Goal: Use online tool/utility: Utilize a website feature to perform a specific function

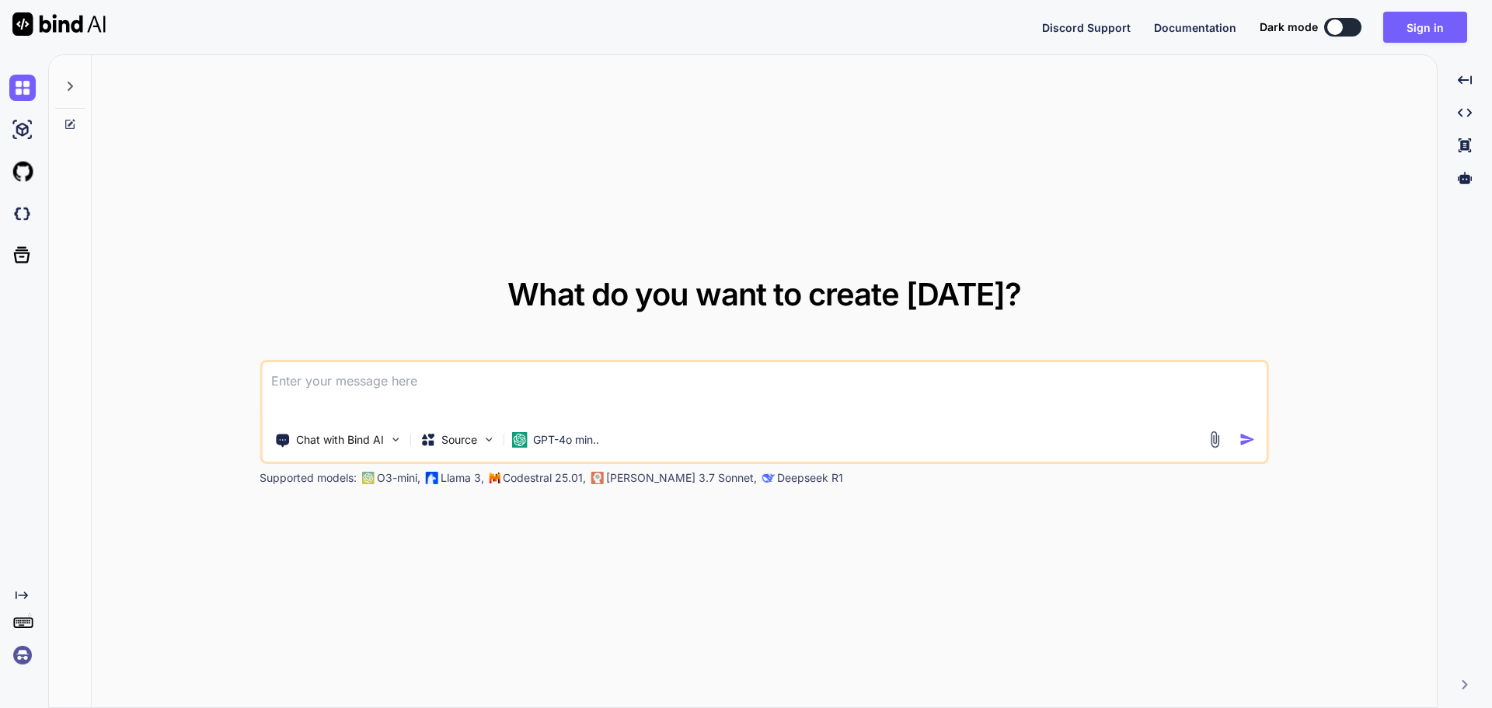
click at [1337, 26] on div at bounding box center [1335, 27] width 16 height 16
type textarea "x"
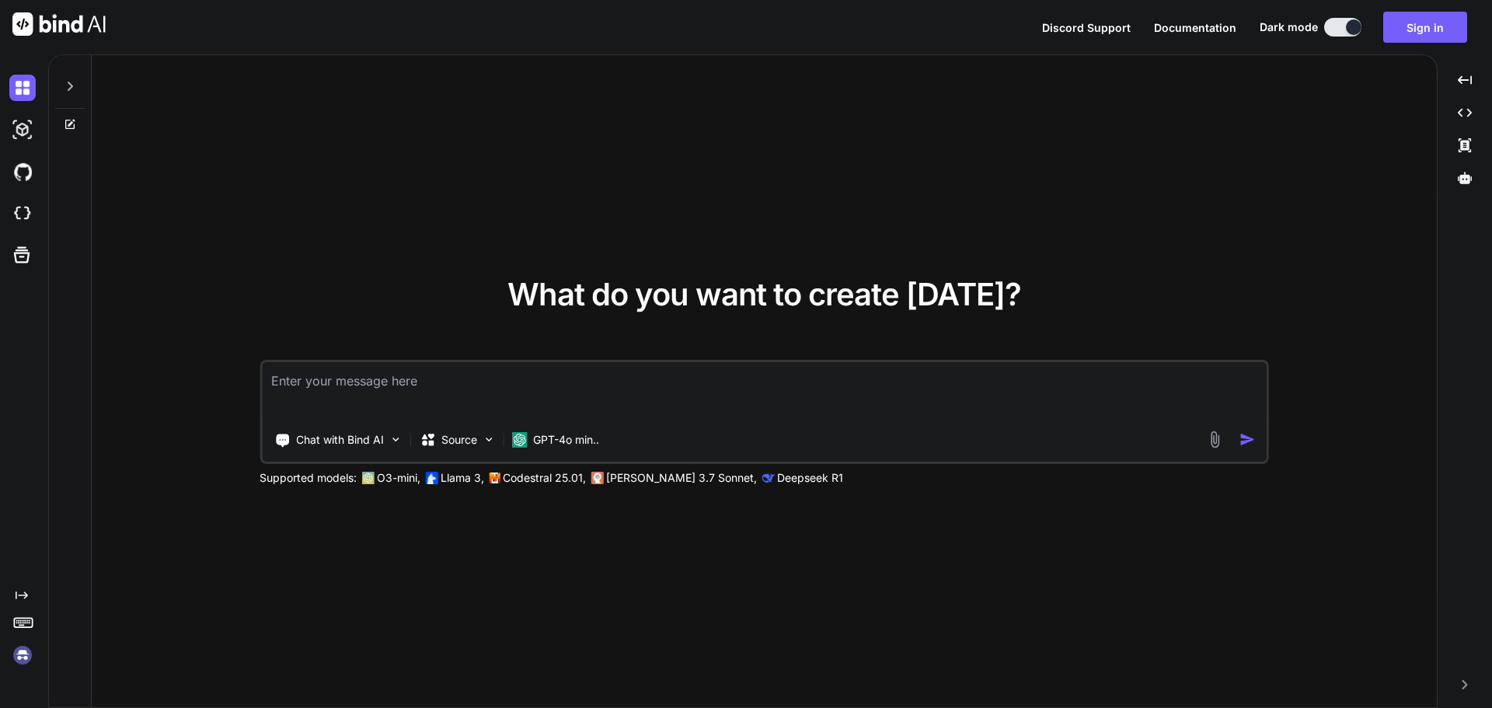
click at [379, 258] on div "What do you want to create [DATE]? Chat with Bind AI Source GPT-4o min.. Suppor…" at bounding box center [764, 382] width 1345 height 654
click at [414, 563] on div "What do you want to create [DATE]? Chat with Bind AI Source GPT-4o min.. Suppor…" at bounding box center [764, 382] width 1345 height 654
click at [1217, 439] on img at bounding box center [1215, 440] width 18 height 18
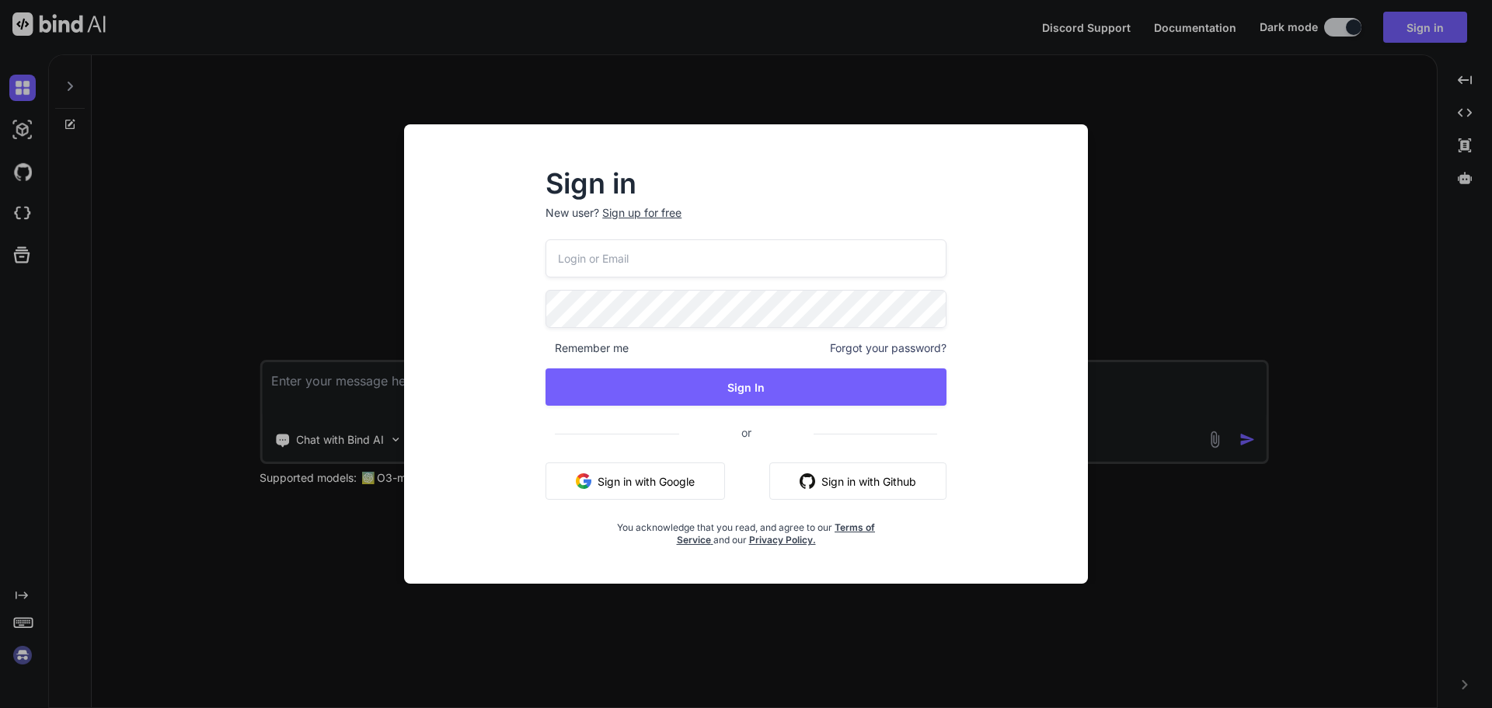
click at [887, 487] on button "Sign in with Github" at bounding box center [857, 480] width 177 height 37
click at [662, 474] on button "Sign in with Google" at bounding box center [636, 480] width 180 height 37
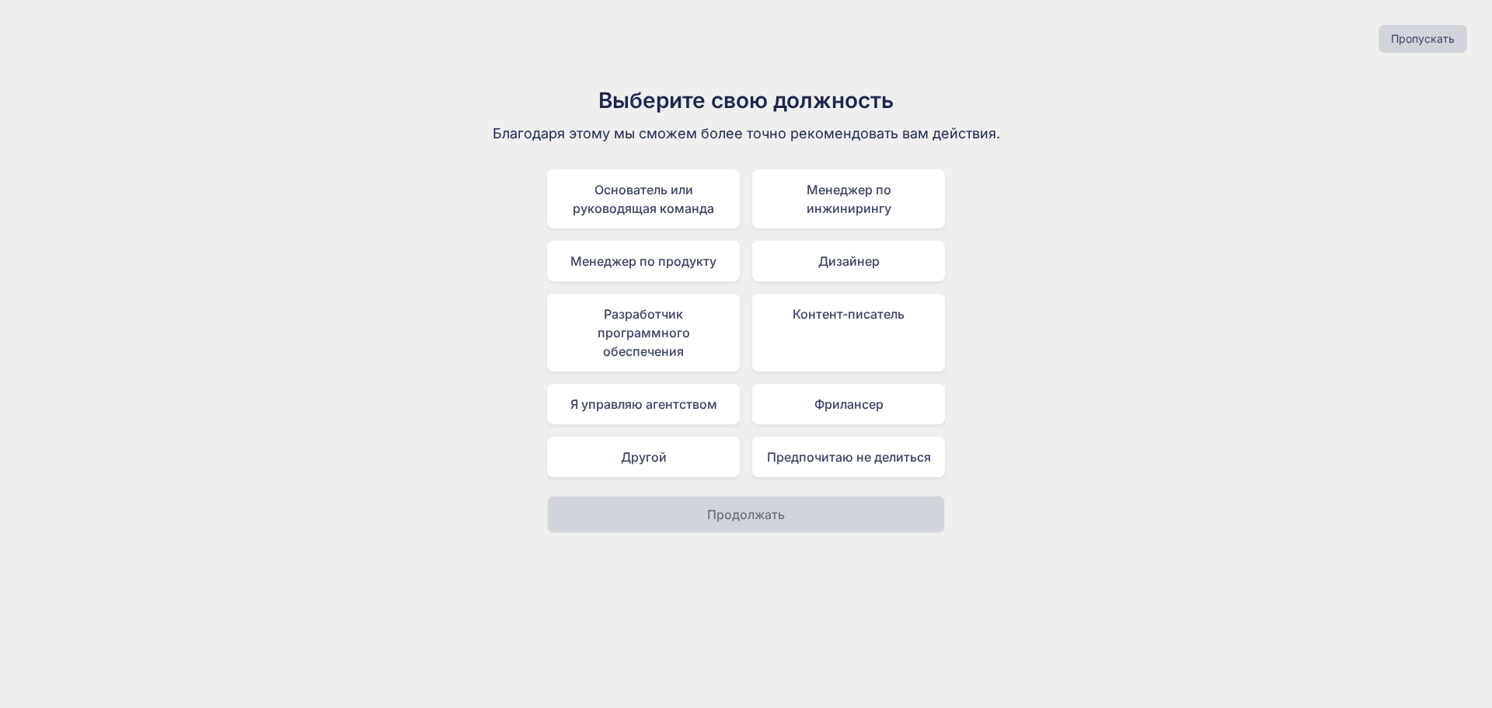
click at [1178, 215] on div "Выберите свою должность Благодаря этому мы сможем более точно рекомендовать вам…" at bounding box center [745, 308] width 1467 height 449
click at [682, 453] on div "Другой" at bounding box center [643, 457] width 193 height 40
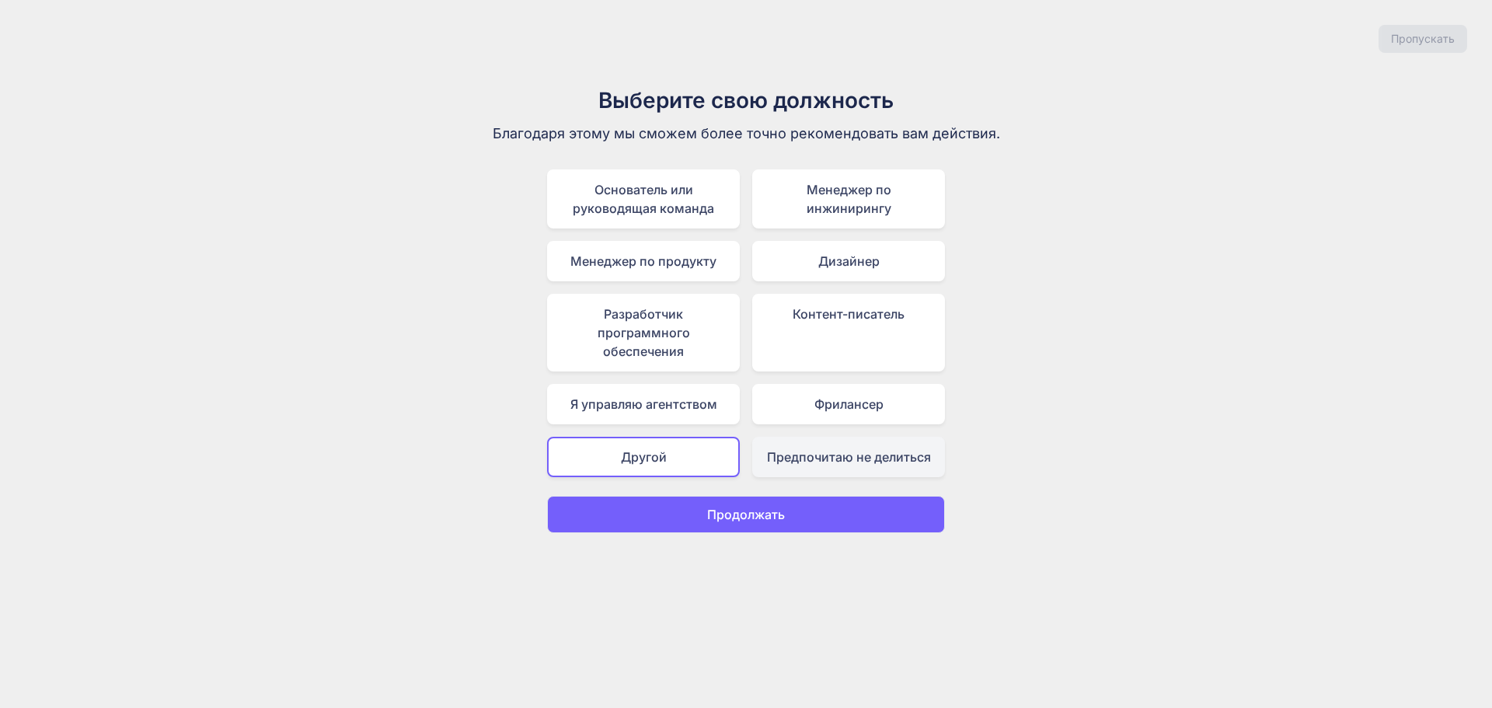
click at [837, 451] on font "Предпочитаю не делиться" at bounding box center [849, 457] width 164 height 16
click at [820, 507] on button "Продолжать" at bounding box center [746, 514] width 398 height 37
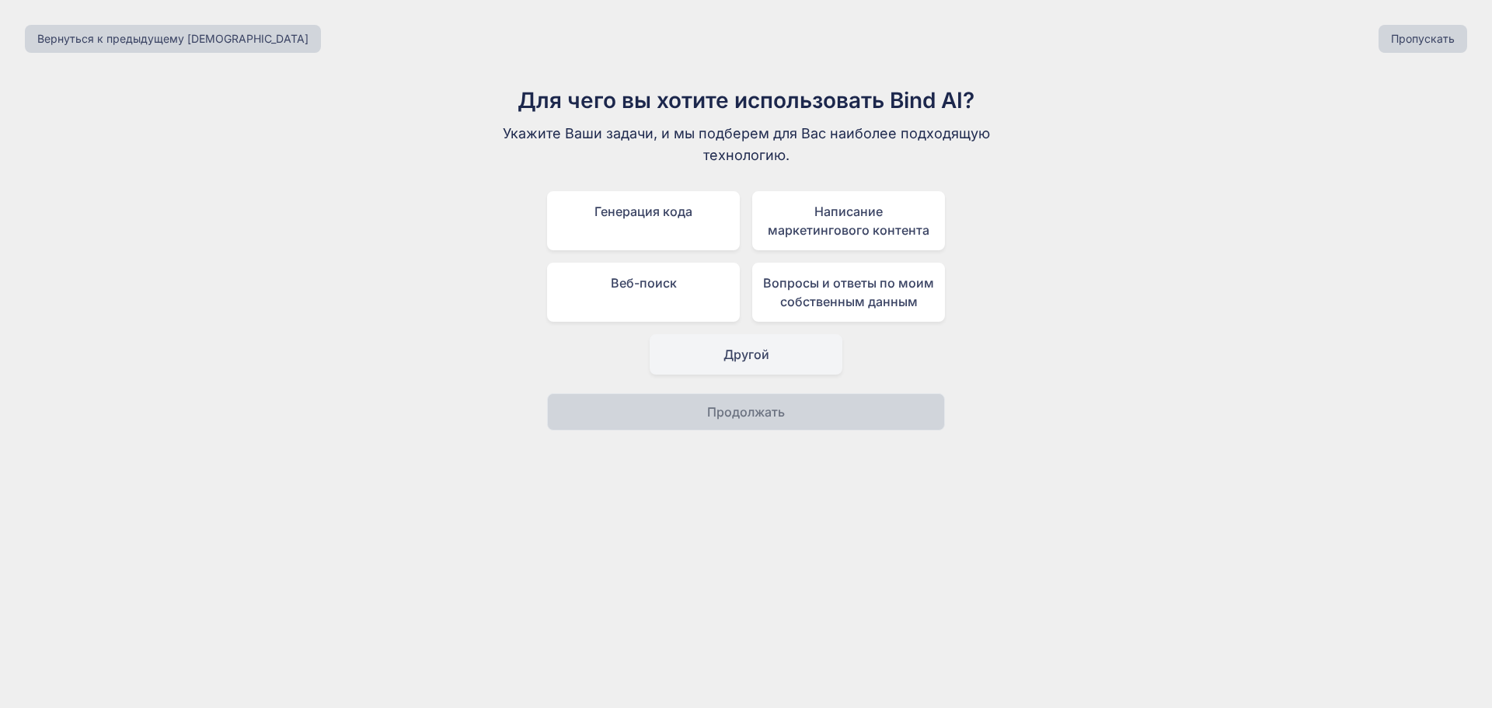
click at [766, 355] on font "Другой" at bounding box center [746, 355] width 46 height 16
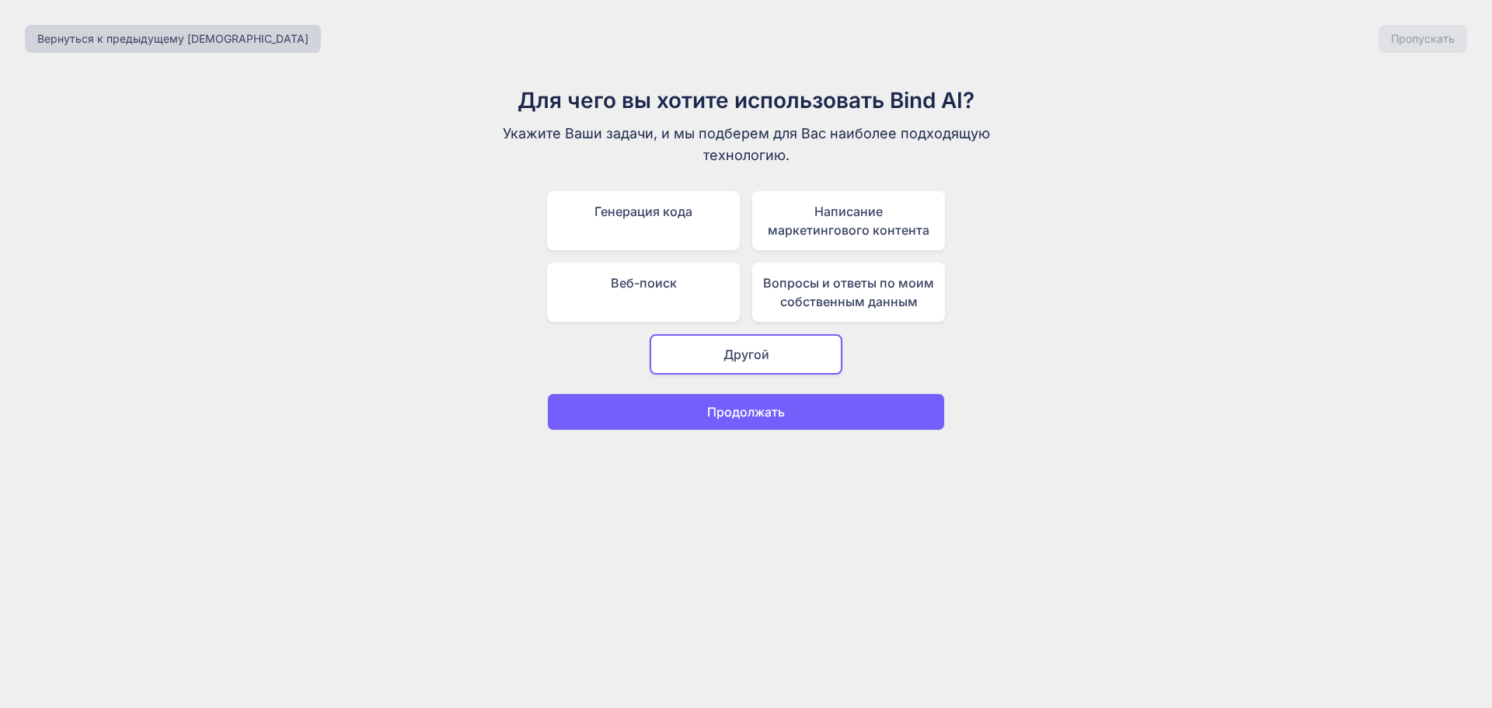
click at [776, 421] on button "Продолжать" at bounding box center [746, 411] width 398 height 37
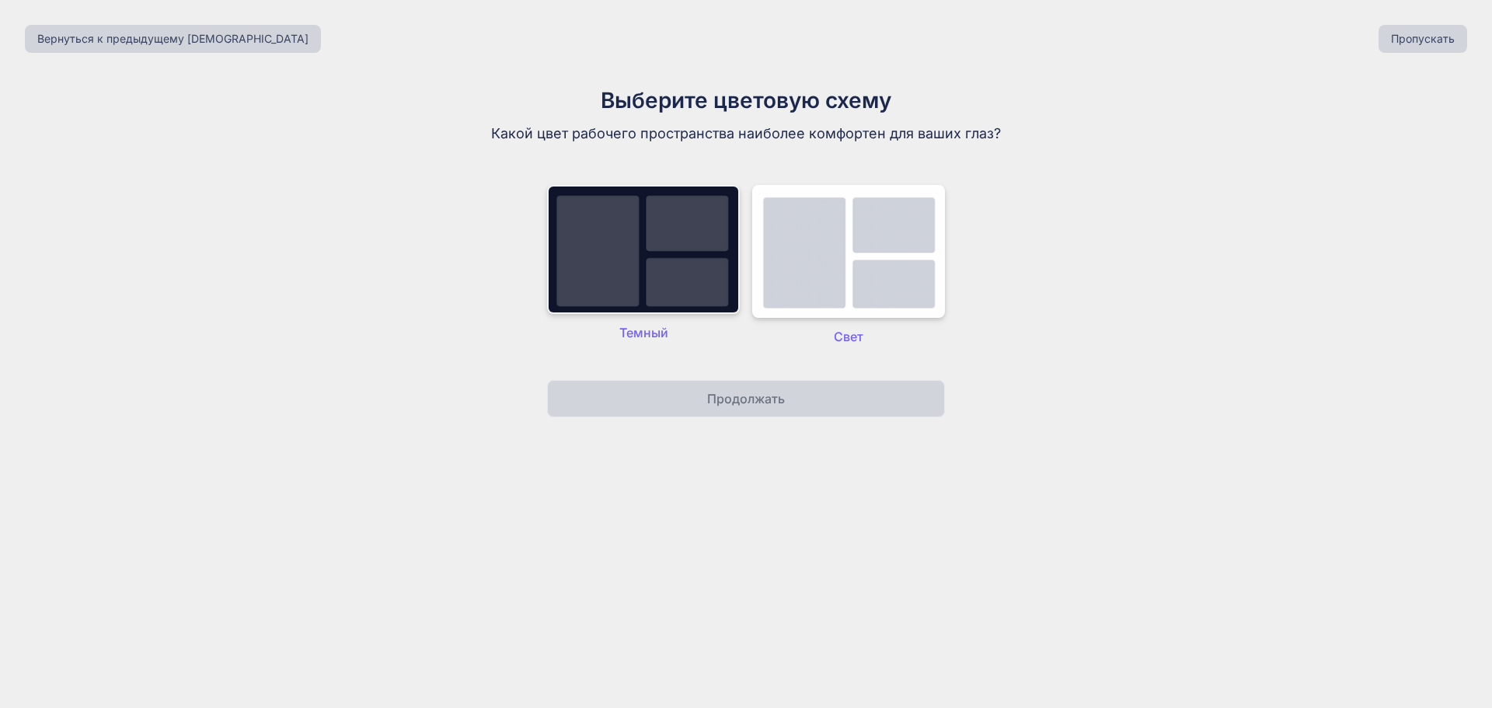
click at [654, 249] on img at bounding box center [643, 249] width 193 height 129
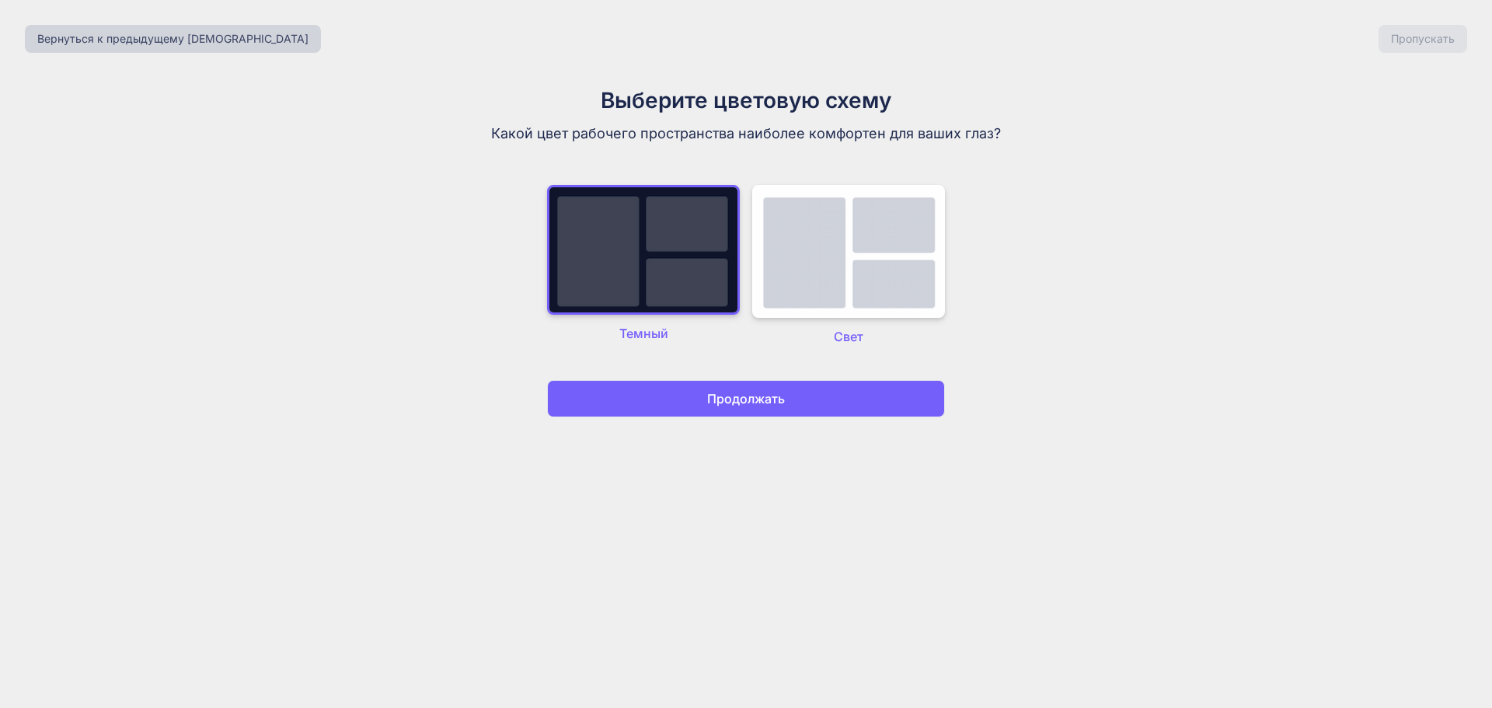
click at [757, 420] on div "Вернуться к предыдущему шагу Пропускать Выберите цветовую схему Какой цвет рабо…" at bounding box center [746, 354] width 1492 height 708
click at [753, 406] on p "Продолжать" at bounding box center [746, 398] width 78 height 19
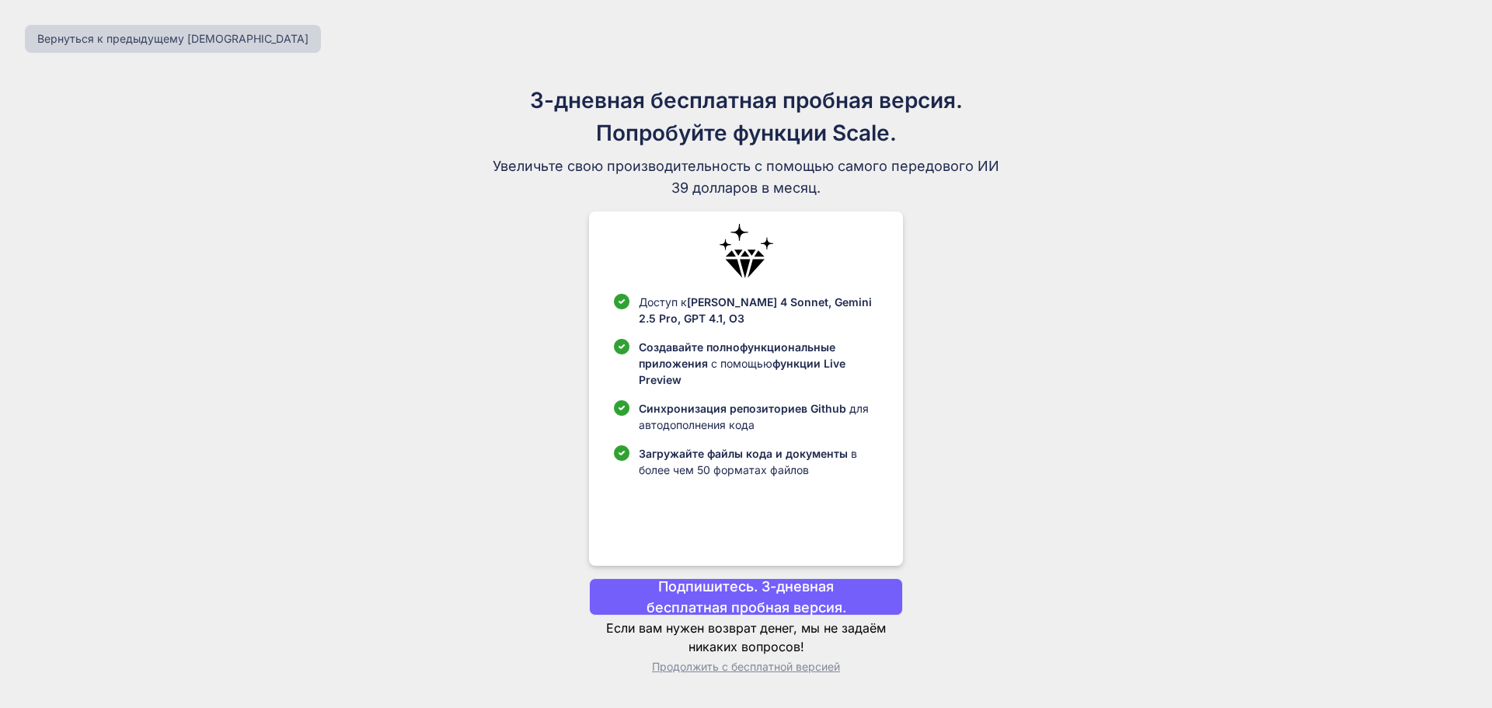
click at [741, 664] on font "Продолжить с бесплатной версией" at bounding box center [746, 666] width 188 height 13
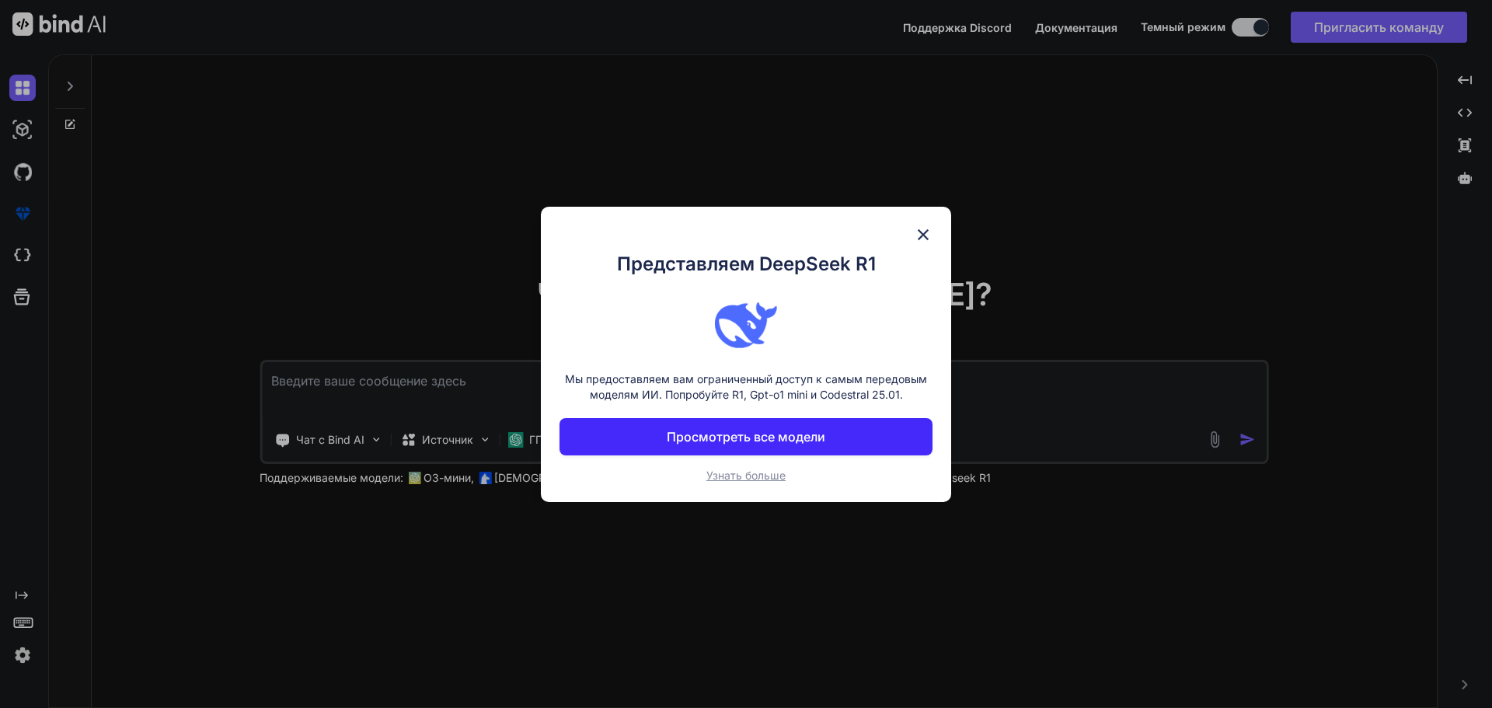
click at [918, 232] on img at bounding box center [923, 234] width 19 height 19
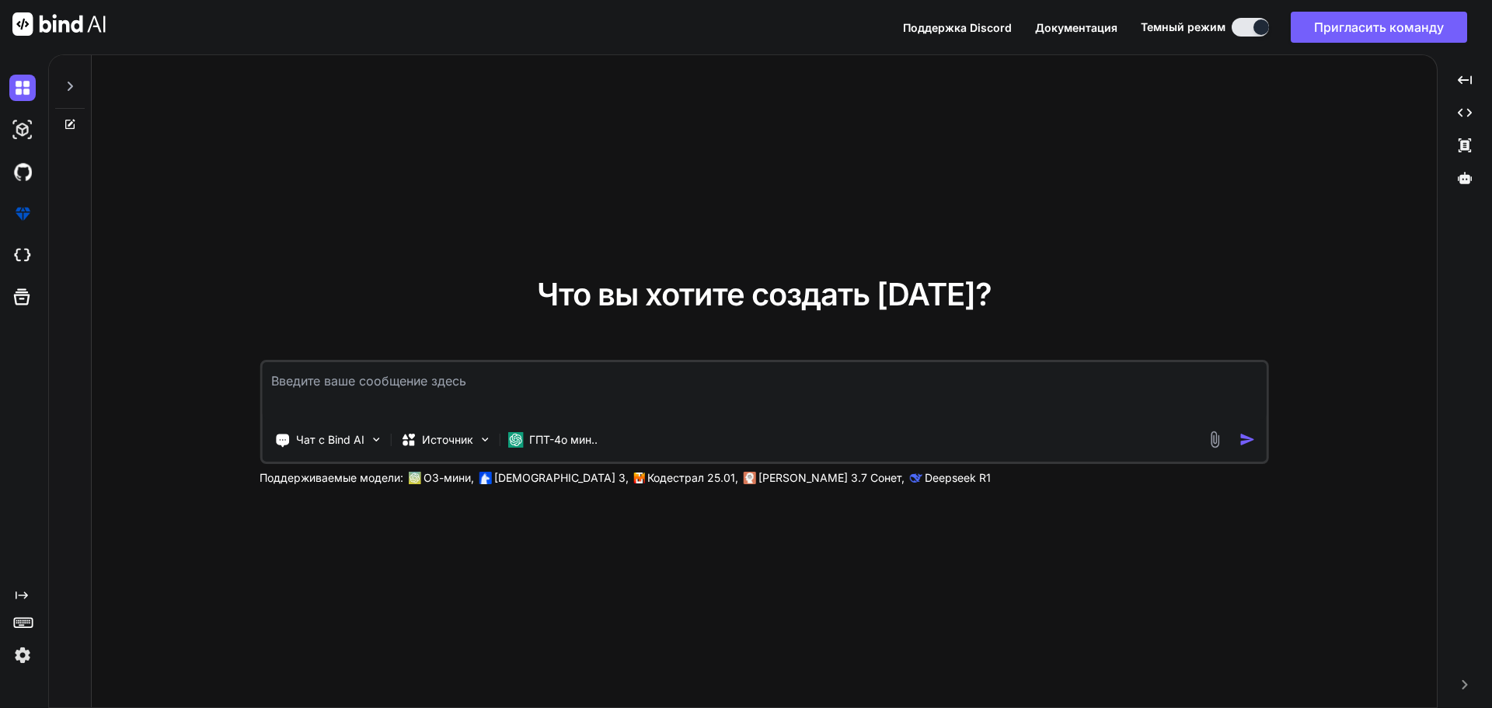
click at [1214, 443] on img at bounding box center [1215, 440] width 18 height 18
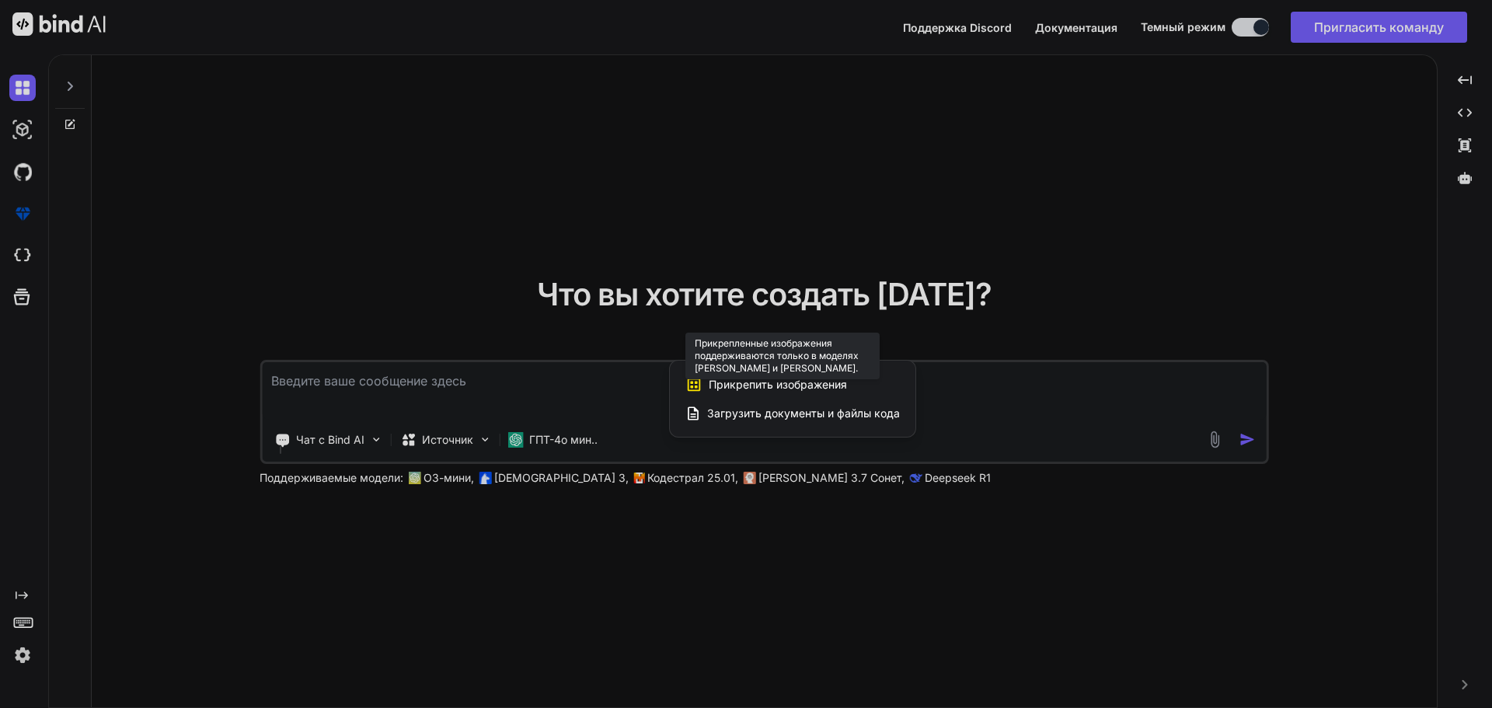
click at [793, 387] on font "Прикрепить изображения" at bounding box center [778, 384] width 138 height 13
click at [780, 414] on font "Загрузить документы и файлы кода" at bounding box center [803, 412] width 193 height 13
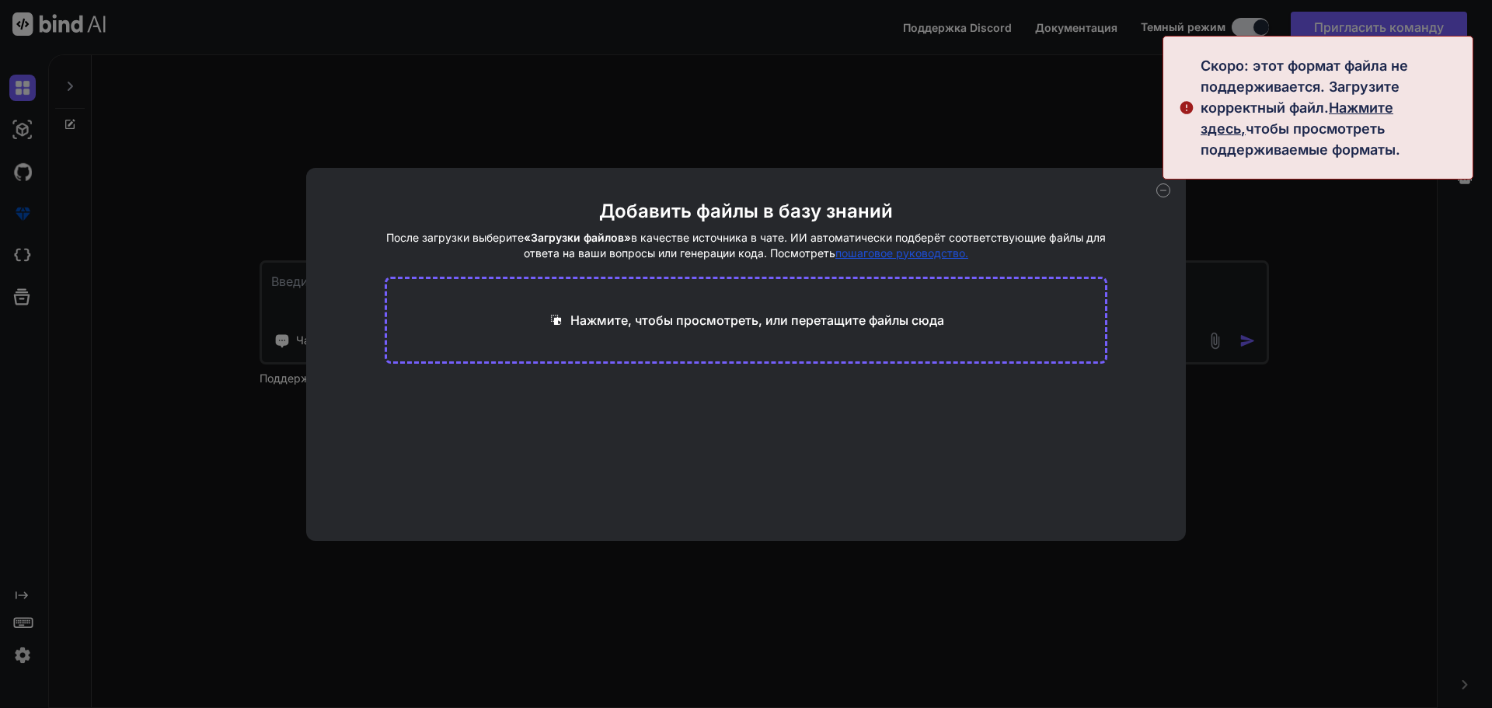
click at [1360, 103] on font "Нажмите здесь," at bounding box center [1297, 117] width 193 height 37
click at [1361, 112] on font "Нажмите здесь," at bounding box center [1297, 117] width 193 height 37
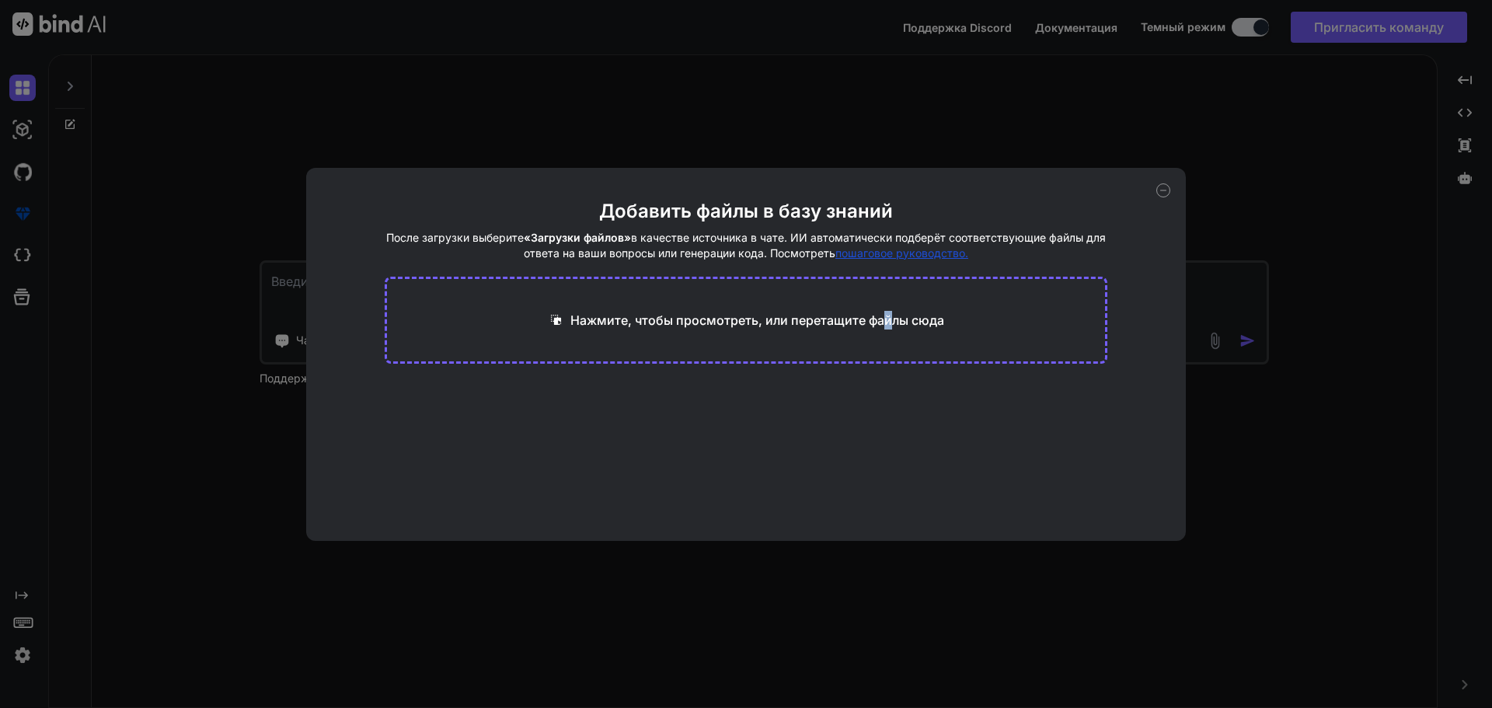
click at [885, 301] on div "Нажмите, чтобы просмотреть, или перетащите файлы сюда" at bounding box center [746, 320] width 723 height 87
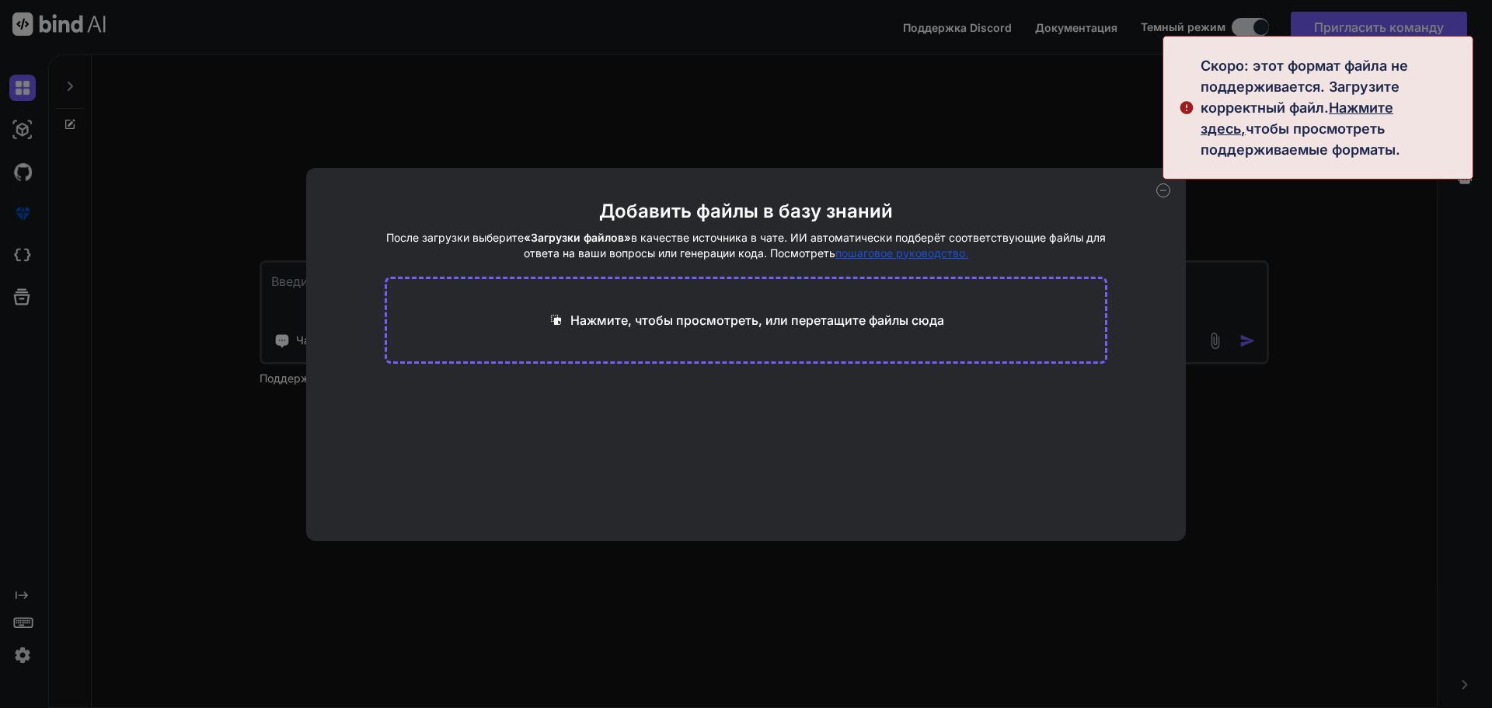
click at [912, 256] on font "пошаговое руководство." at bounding box center [901, 252] width 133 height 13
click at [1163, 195] on icon at bounding box center [1163, 190] width 14 height 14
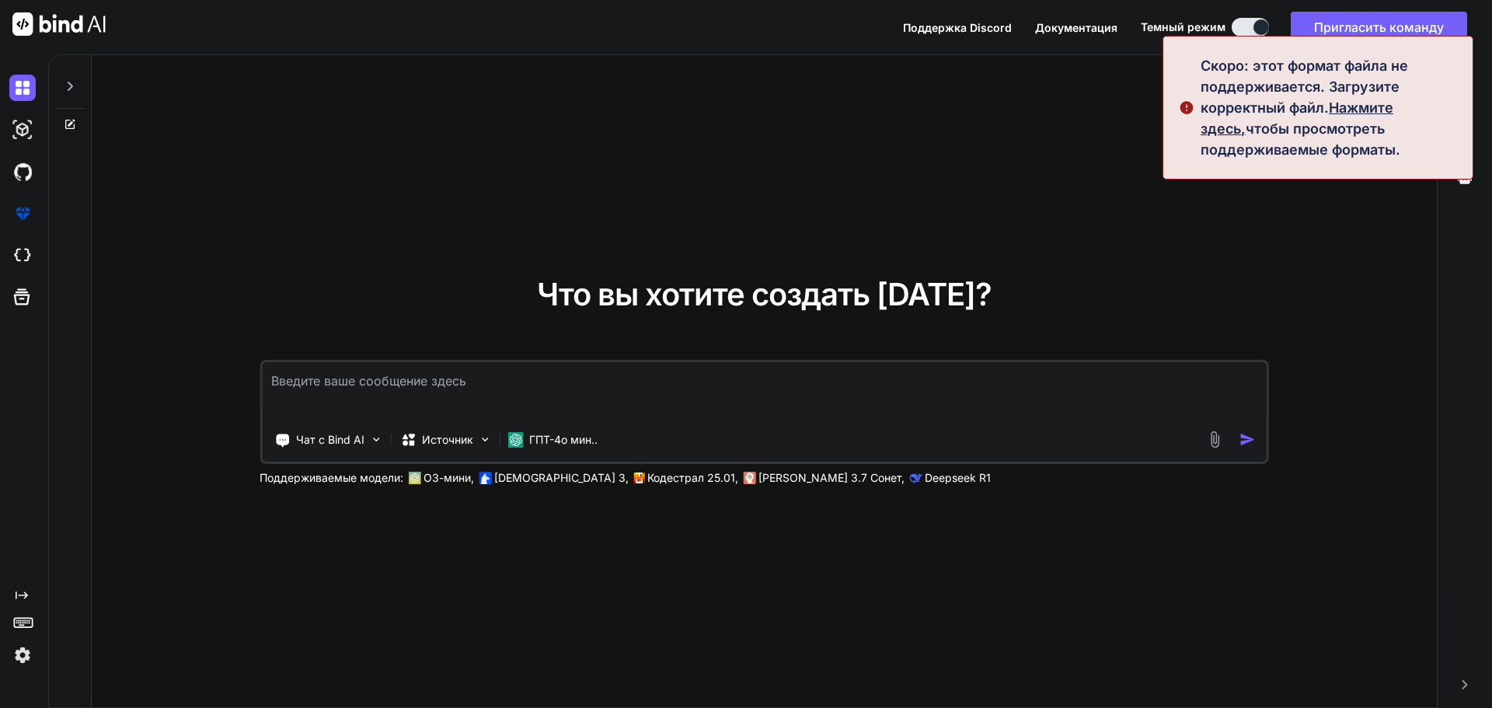
click at [1339, 197] on div "Что вы хотите создать [DATE]? Чат с Bind AI Источник ГПТ-4о мин.. Поддерживаемы…" at bounding box center [764, 382] width 1345 height 654
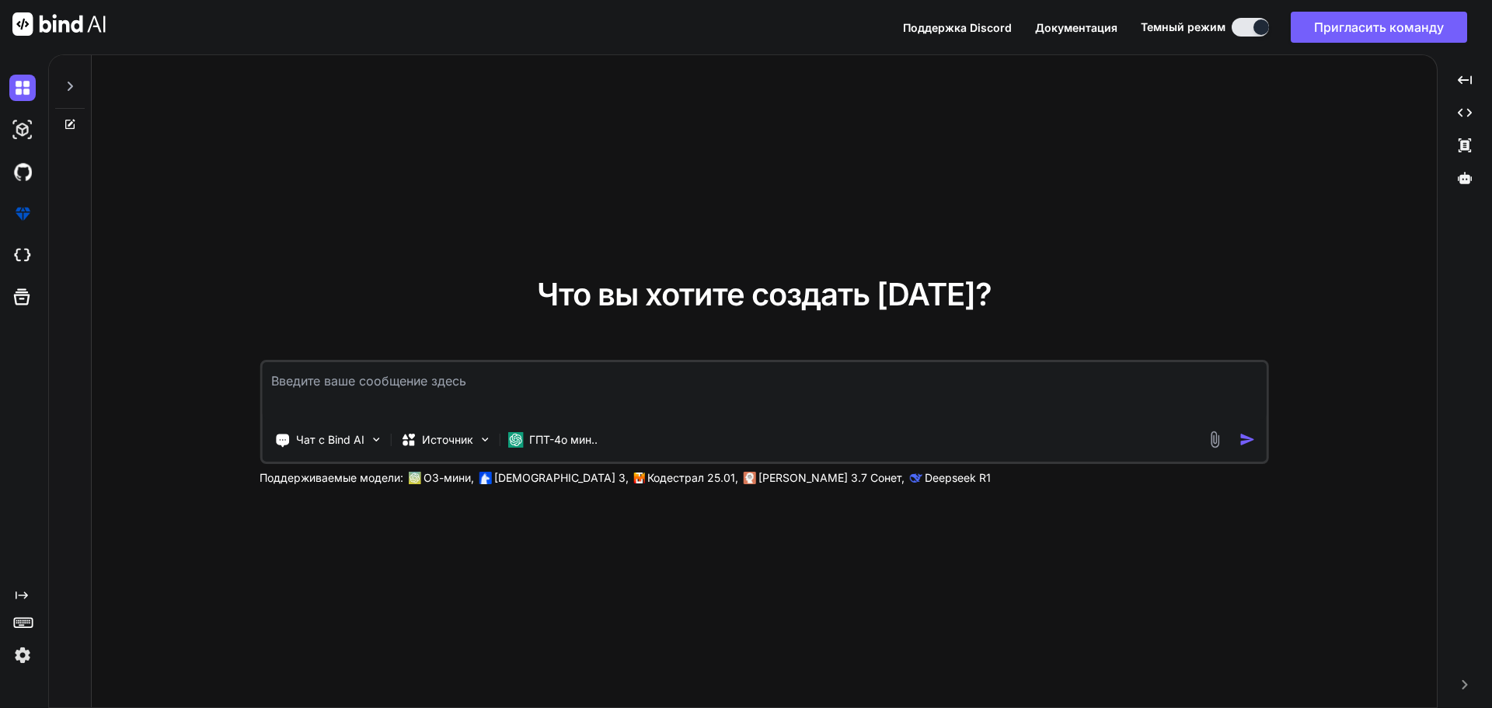
click at [939, 214] on div "Что вы хотите создать [DATE]? Чат с Bind AI Источник ГПТ-4о мин.. Поддерживаемы…" at bounding box center [764, 382] width 1345 height 654
click at [1465, 78] on icon "Created with Pixso." at bounding box center [1465, 80] width 14 height 14
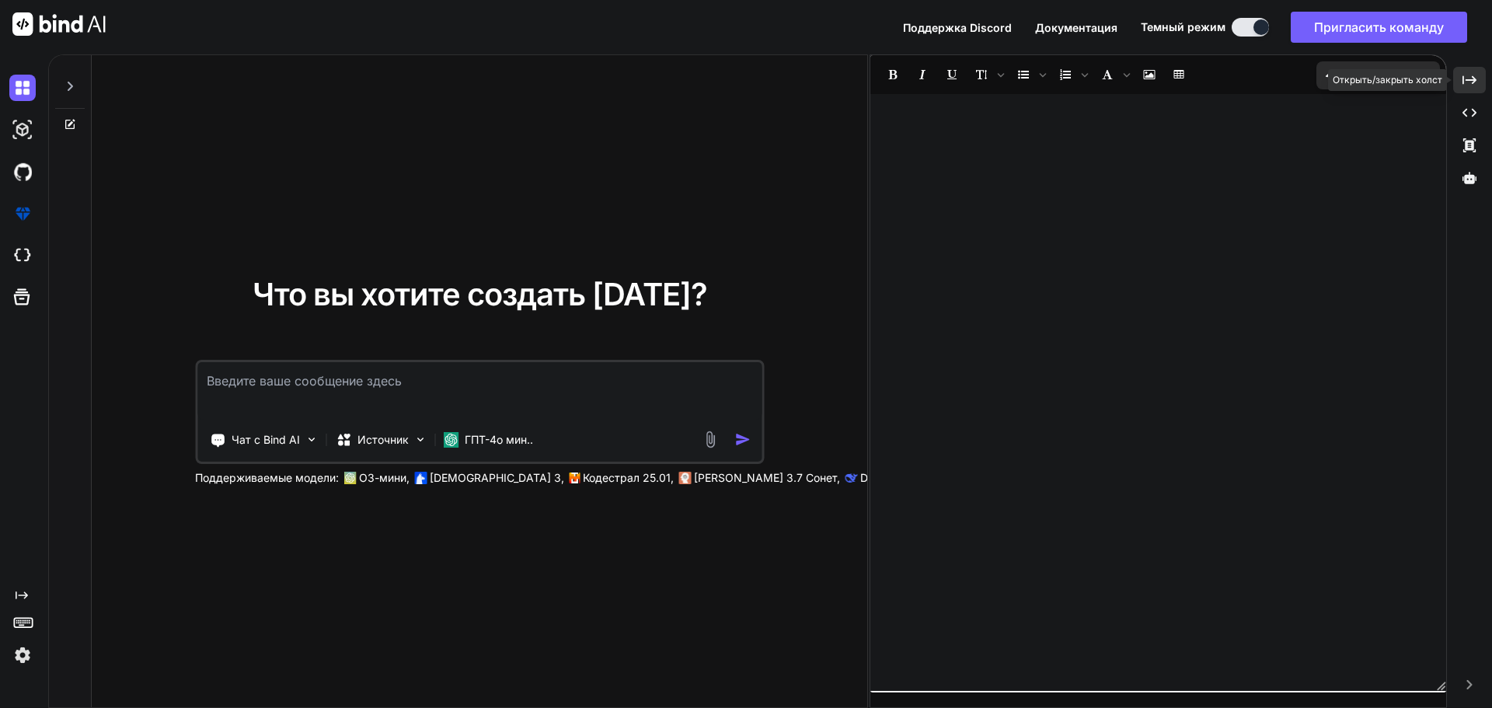
click at [1474, 85] on icon "Created with Pixso." at bounding box center [1469, 80] width 14 height 14
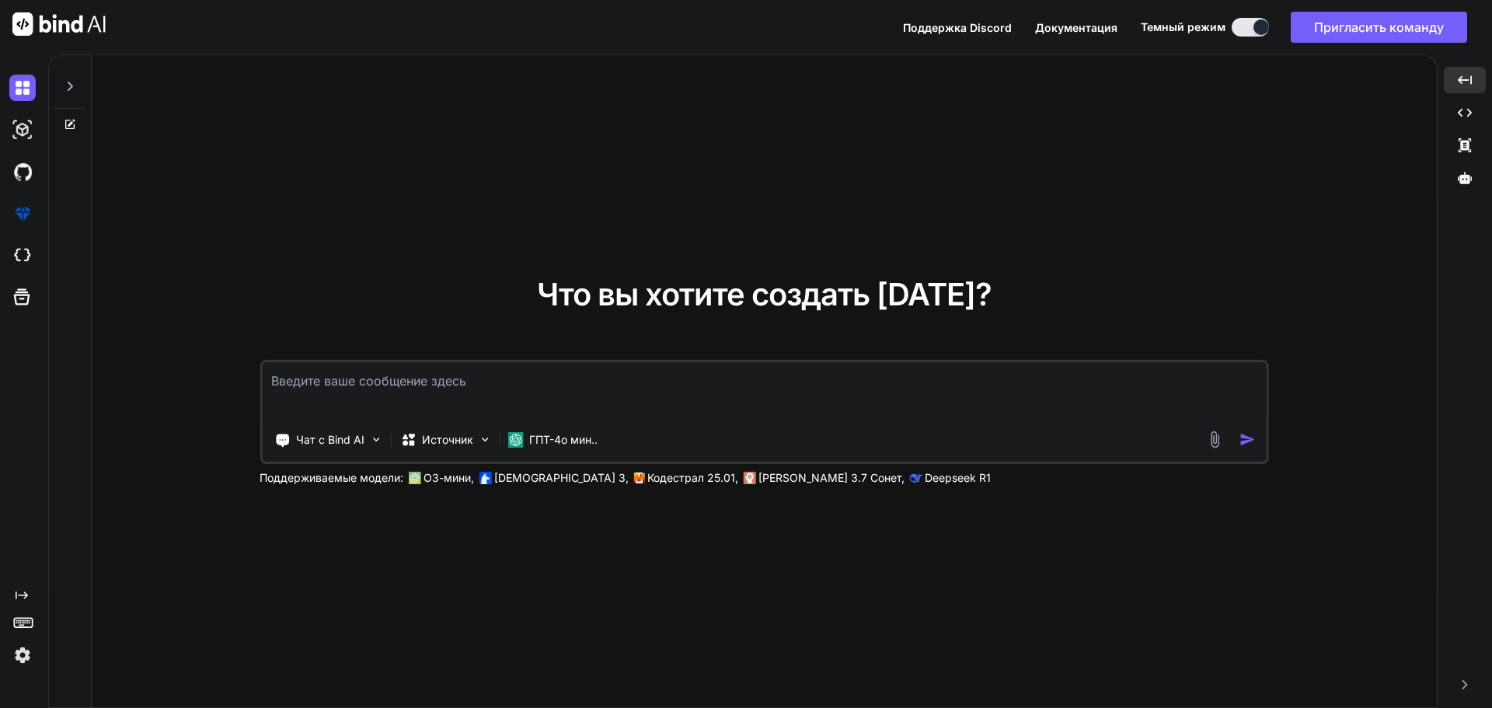
click at [74, 91] on icon at bounding box center [70, 86] width 12 height 12
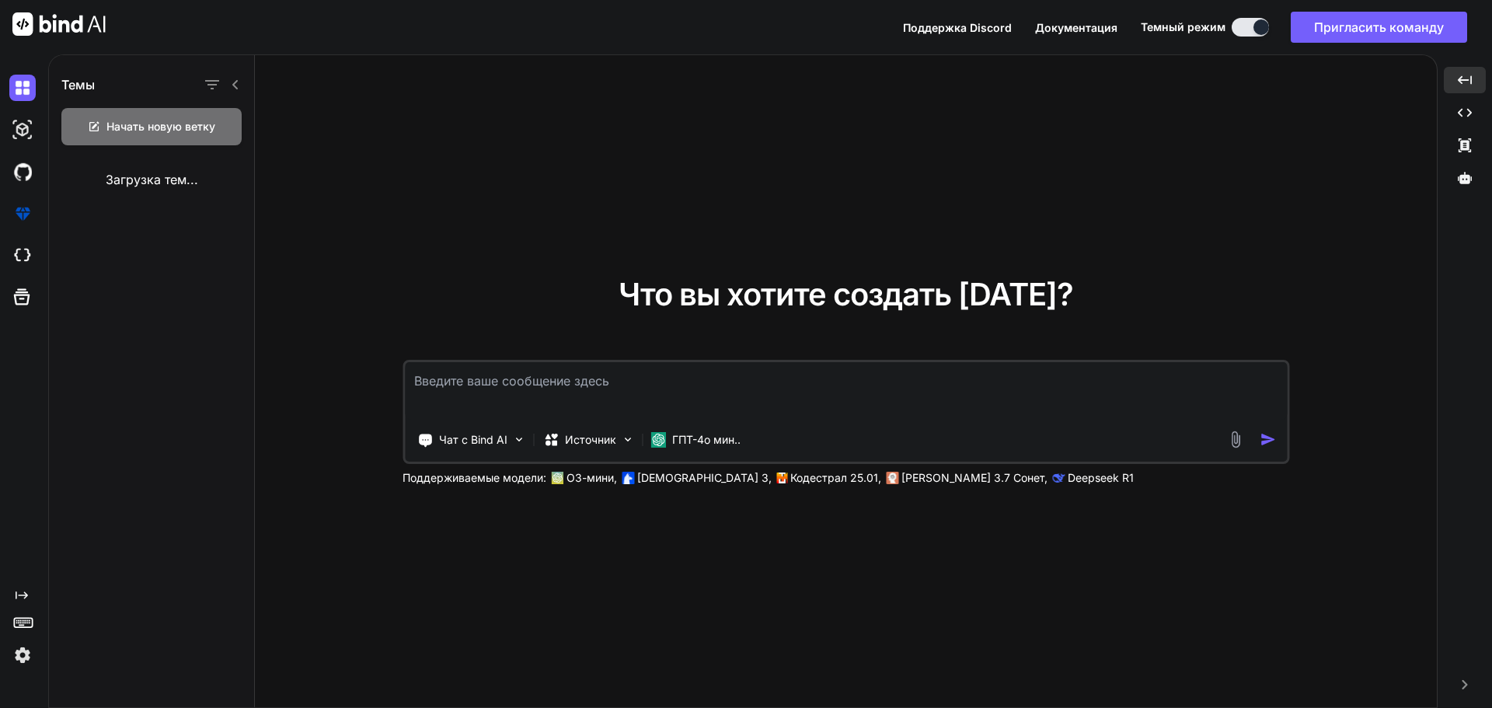
click at [528, 245] on div "Что вы хотите создать [DATE]? Чат с Bind AI Источник ГПТ-4о мин.. Поддерживаемы…" at bounding box center [846, 382] width 1182 height 654
click at [657, 262] on div "Что вы хотите создать [DATE]? Чат с Bind AI Источник ГПТ-4о мин.. Поддерживаемы…" at bounding box center [846, 382] width 1182 height 654
click at [469, 572] on div "Что вы хотите создать [DATE]? Чат с Bind AI Источник ГПТ-4о мин.. Поддерживаемы…" at bounding box center [846, 382] width 1182 height 654
click at [693, 441] on font "ГПТ-4о мин.." at bounding box center [706, 439] width 68 height 13
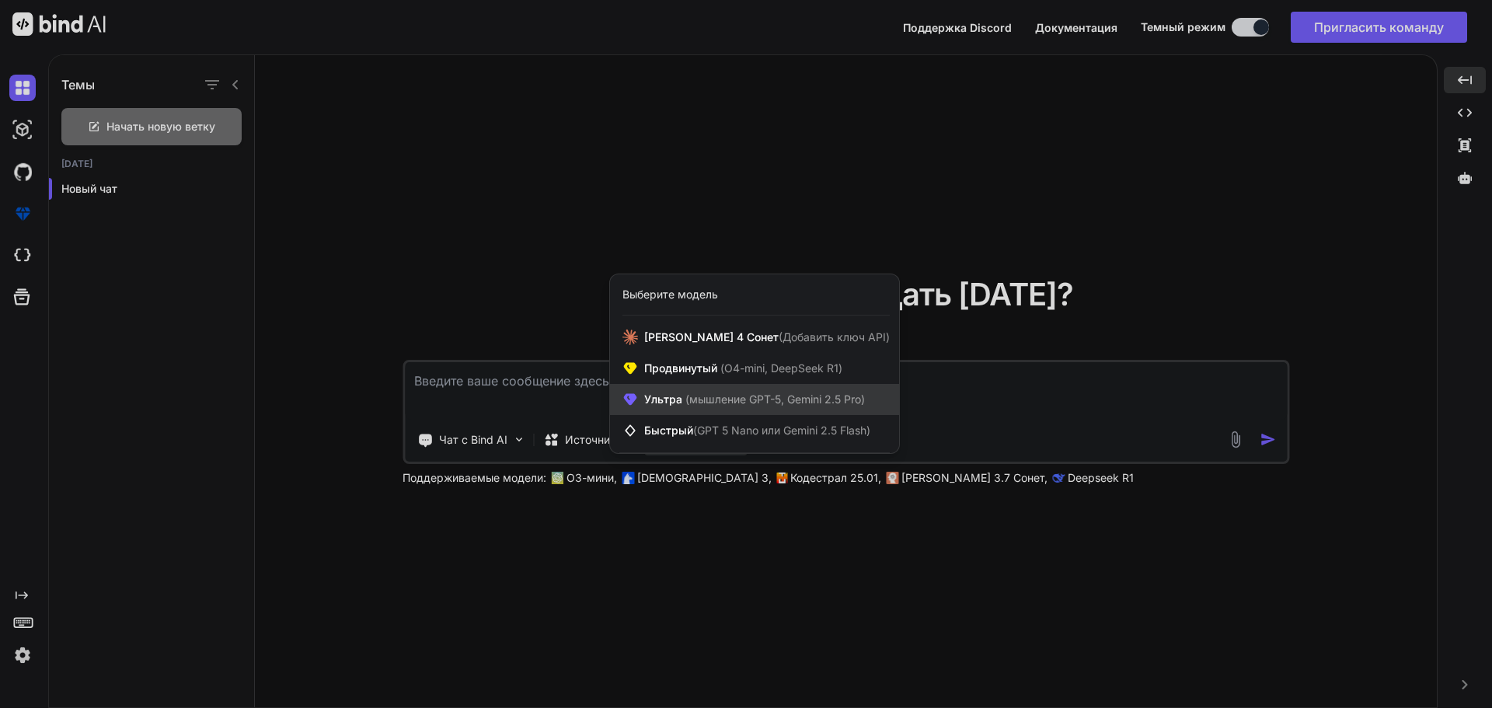
click at [797, 403] on font "(мышление GPT-5, Gemini 2.5 Pro)" at bounding box center [775, 398] width 180 height 13
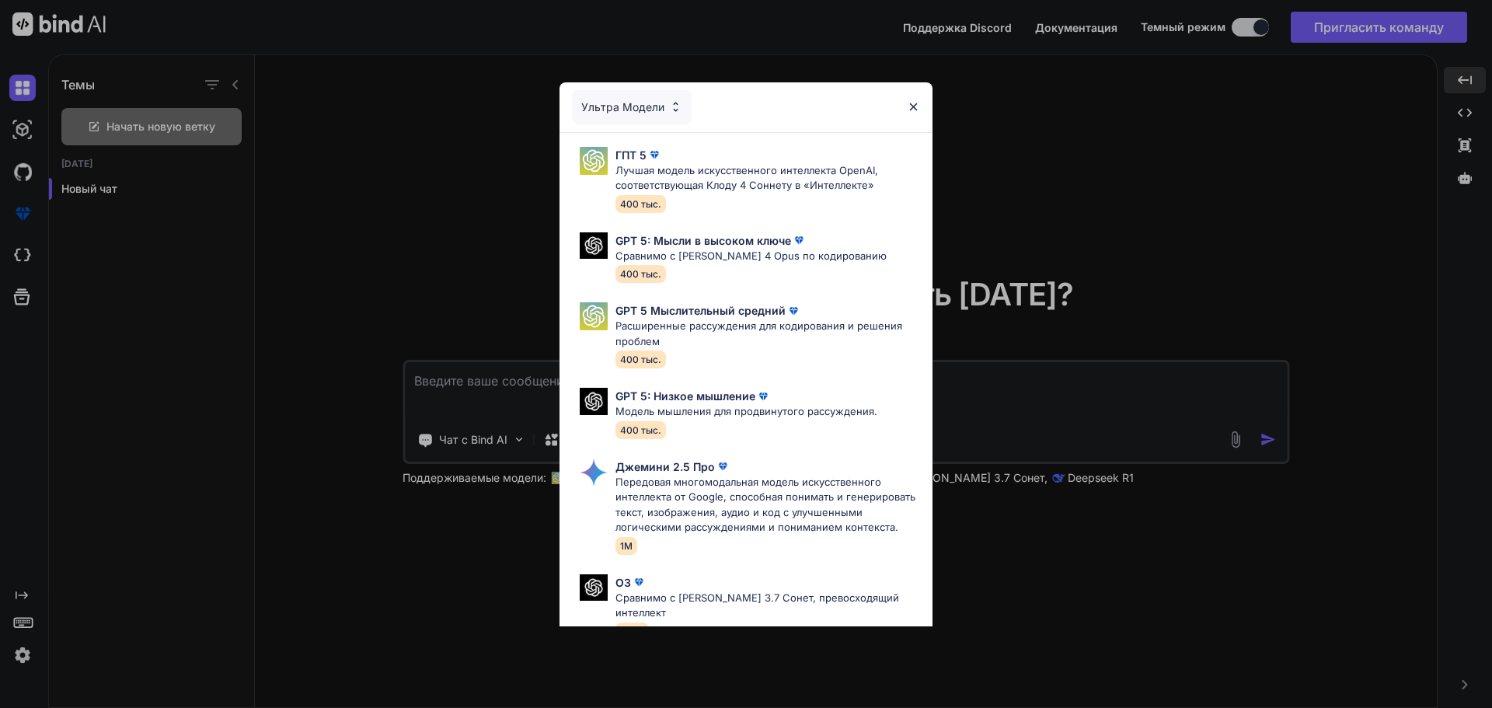
click at [1128, 299] on div "Ультра Модели ГПТ 5 Лучшая модель искусственного интеллекта OpenAI, соответству…" at bounding box center [746, 354] width 1492 height 708
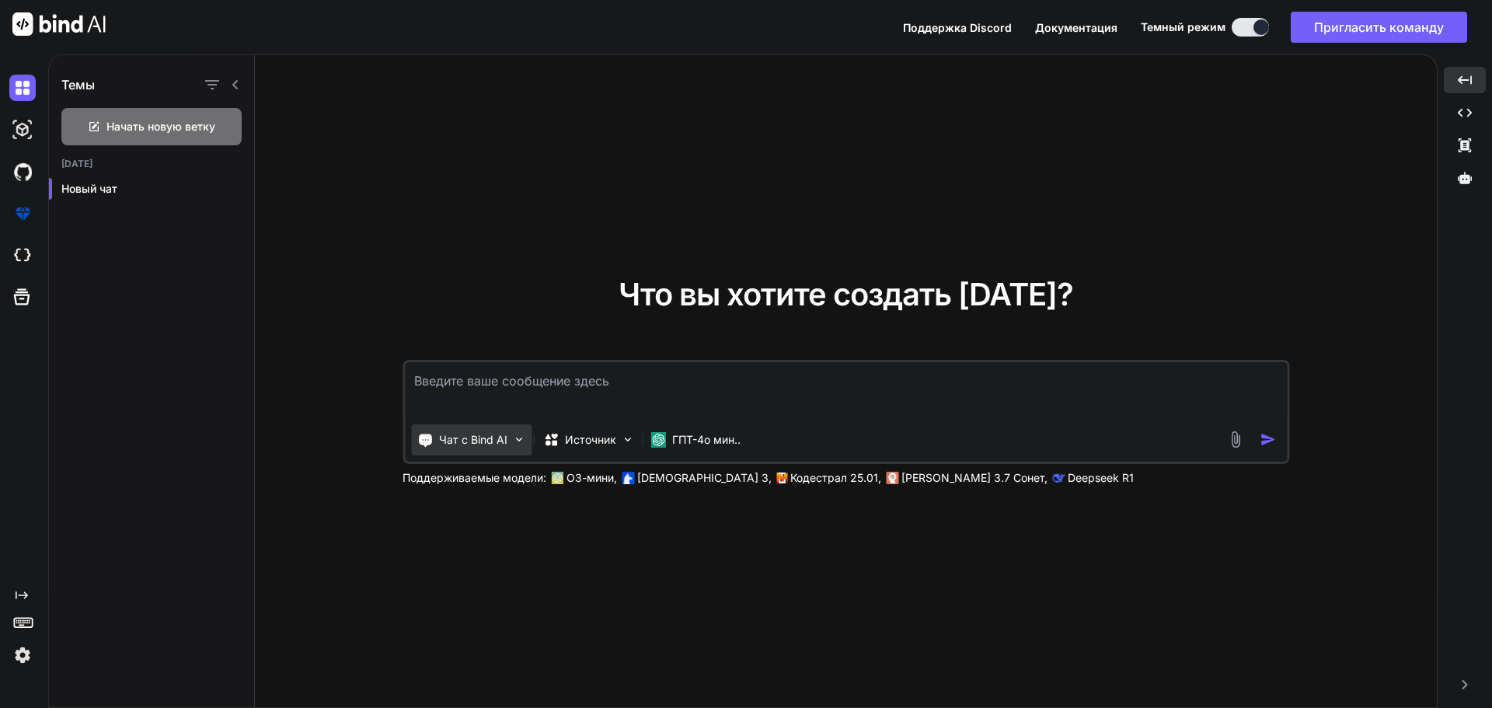
click at [490, 439] on font "Чат с Bind AI" at bounding box center [473, 439] width 68 height 13
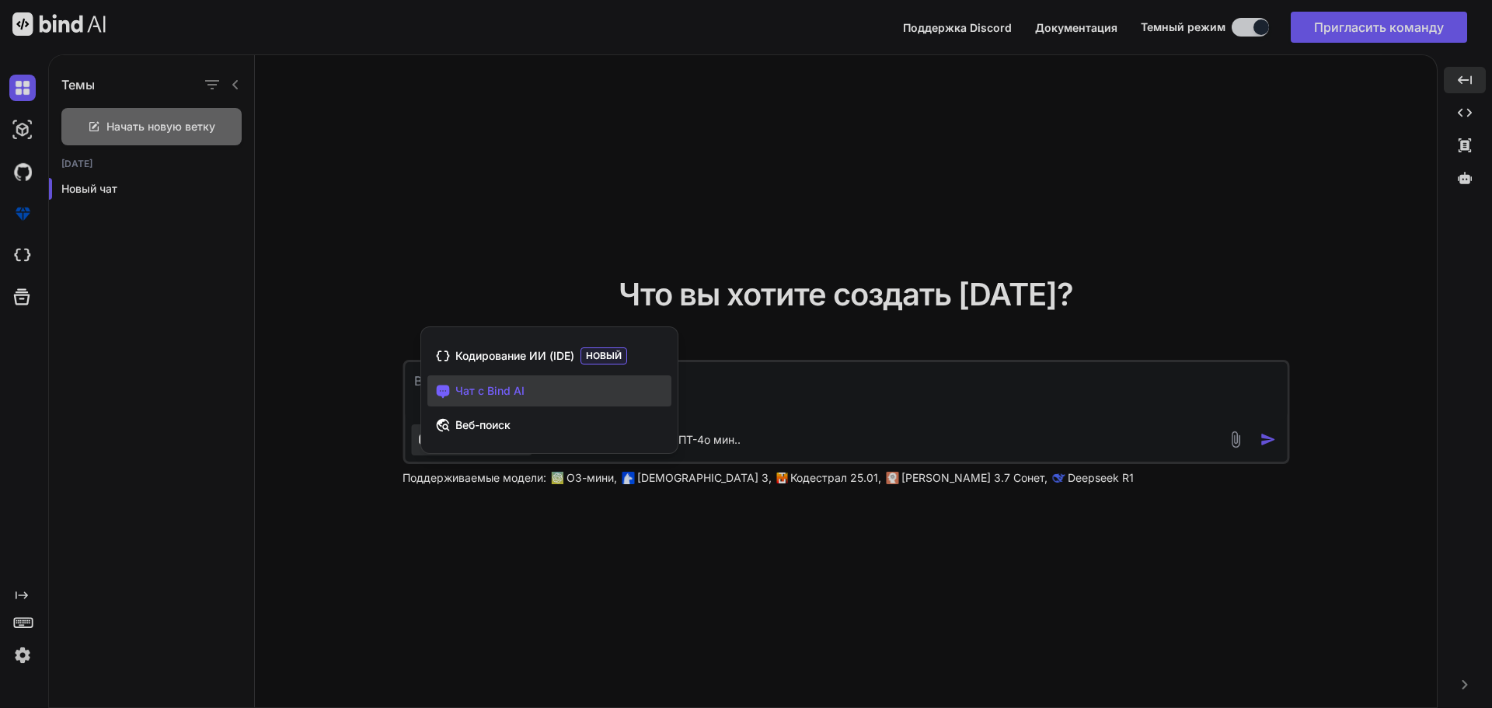
click at [415, 276] on div at bounding box center [746, 354] width 1492 height 708
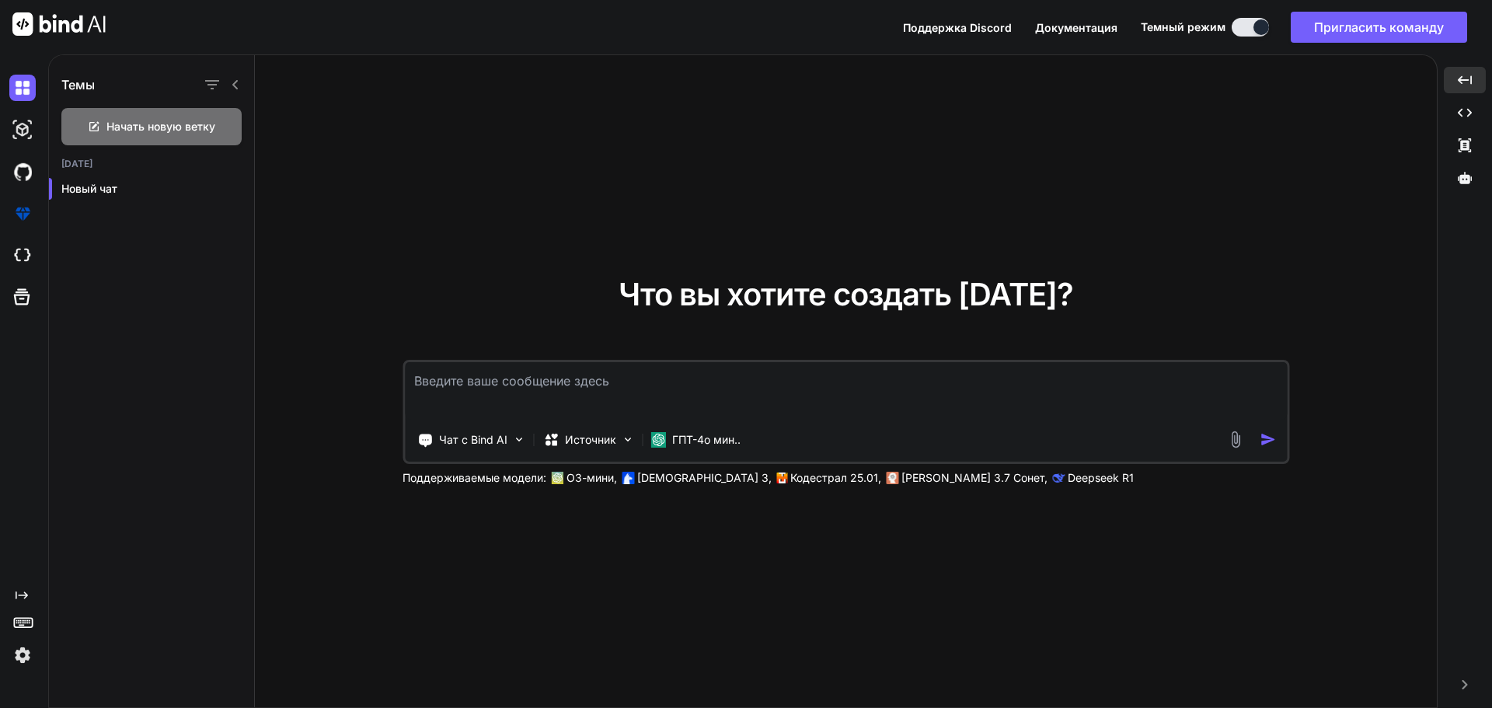
click at [1229, 446] on img at bounding box center [1235, 440] width 18 height 18
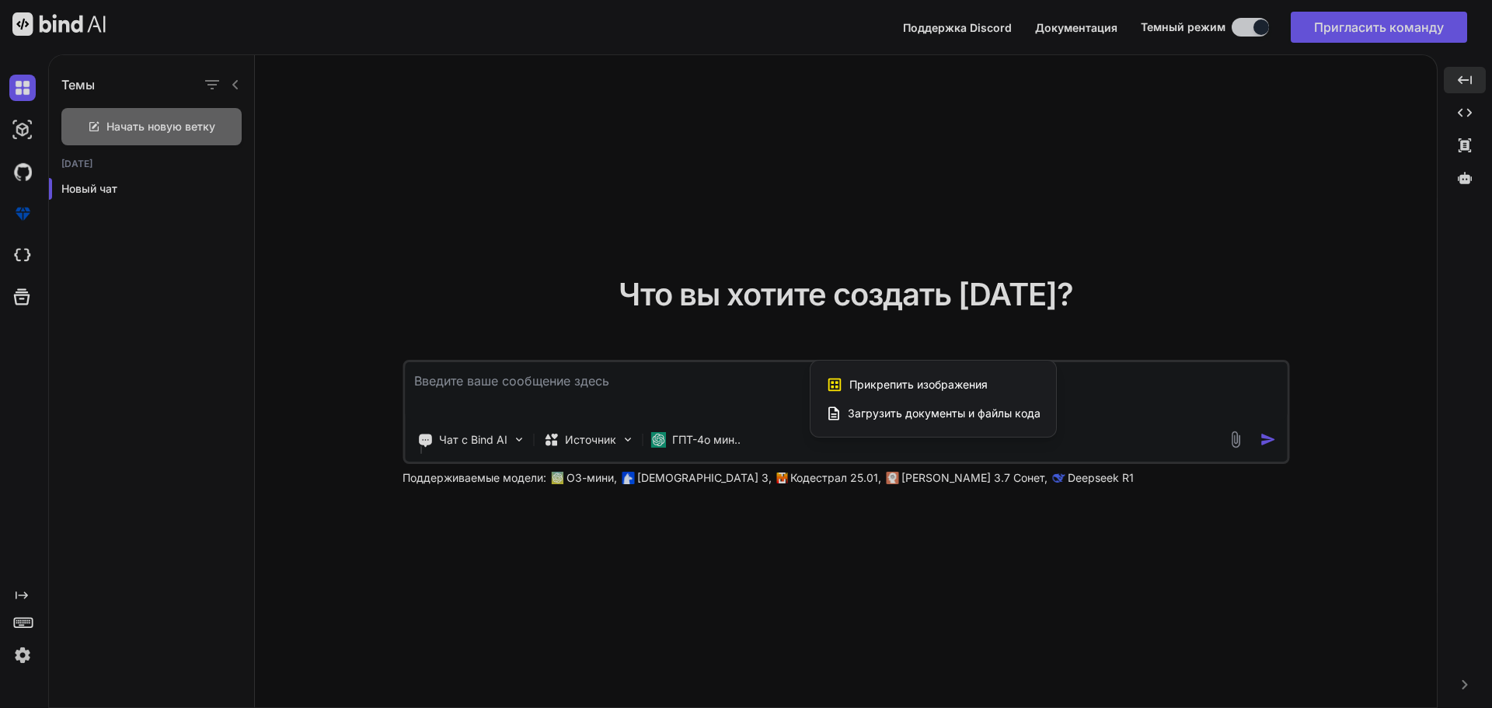
click at [891, 406] on font "Загрузить документы и файлы кода" at bounding box center [944, 412] width 193 height 13
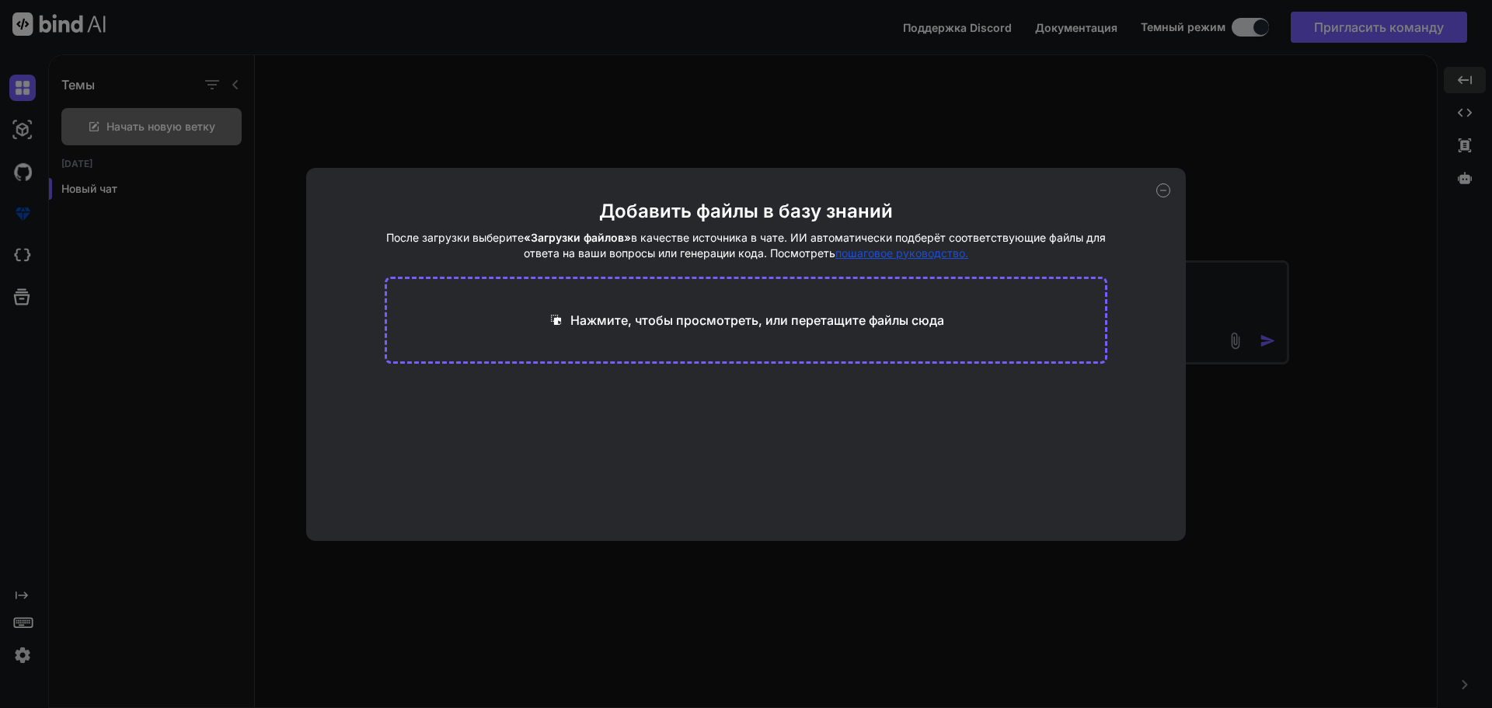
click at [769, 317] on font "Нажмите, чтобы просмотреть, или перетащите файлы сюда" at bounding box center [757, 320] width 374 height 16
click at [835, 312] on font "Нажмите, чтобы просмотреть, или перетащите файлы сюда" at bounding box center [757, 320] width 374 height 16
type input "C:\fakepath\Scan.pdf"
click at [800, 403] on div "Генерация встраивания... pdf 369,45 КБ" at bounding box center [746, 428] width 723 height 99
drag, startPoint x: 702, startPoint y: 405, endPoint x: 702, endPoint y: 396, distance: 9.4
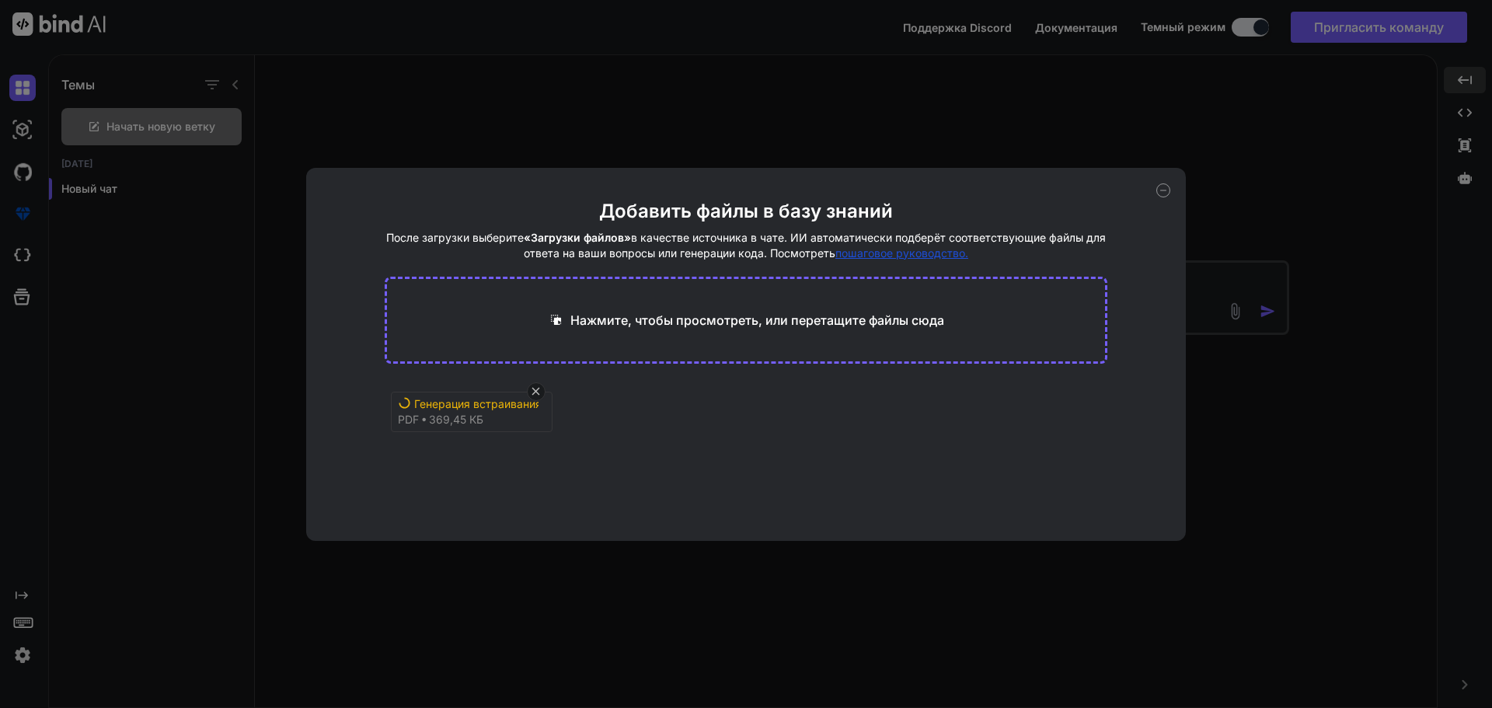
click at [702, 403] on div "Генерация встраивания... pdf 369,45 КБ" at bounding box center [746, 428] width 723 height 99
click at [831, 305] on div "Нажмите, чтобы просмотреть, или перетащите файлы сюда" at bounding box center [746, 320] width 723 height 87
click at [619, 437] on div "Генерация встраивания... pdf 369,45 КБ" at bounding box center [746, 428] width 723 height 99
click at [632, 476] on div "Генерация встраивания... pdf 369,45 КБ" at bounding box center [746, 428] width 723 height 99
